Goal: Information Seeking & Learning: Stay updated

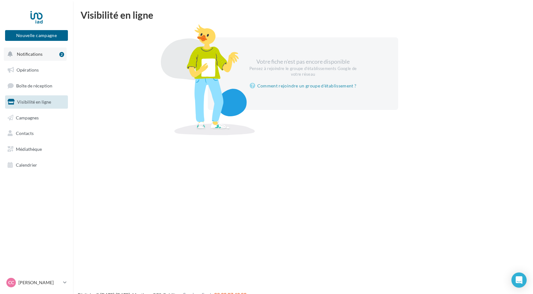
click at [35, 55] on span "Notifications" at bounding box center [30, 53] width 26 height 5
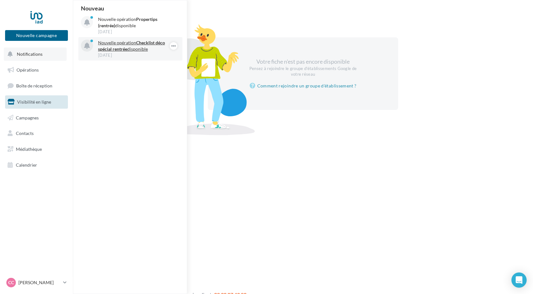
click at [128, 55] on div "[DATE]" at bounding box center [135, 55] width 74 height 6
